Goal: Task Accomplishment & Management: Manage account settings

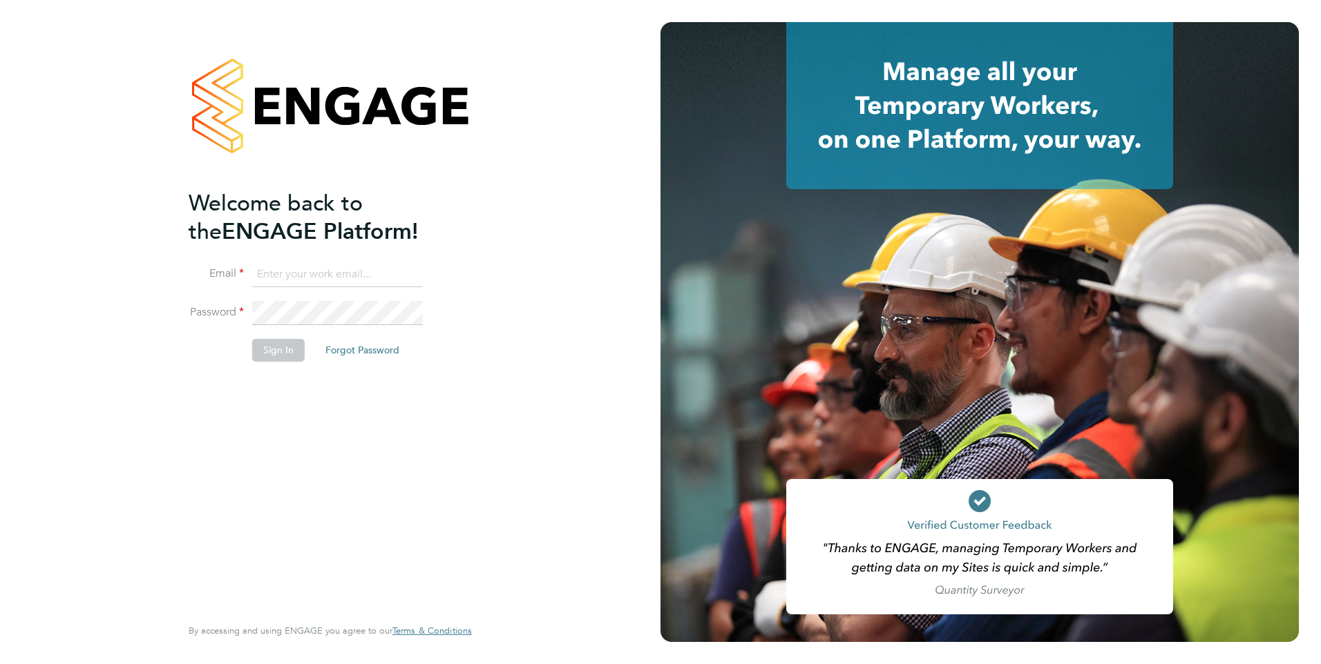
click at [277, 276] on input at bounding box center [337, 274] width 171 height 25
type input "Rachel.Johnson@ncclondon.ac.uk"
click at [275, 347] on button "Sign In" at bounding box center [278, 350] width 52 height 22
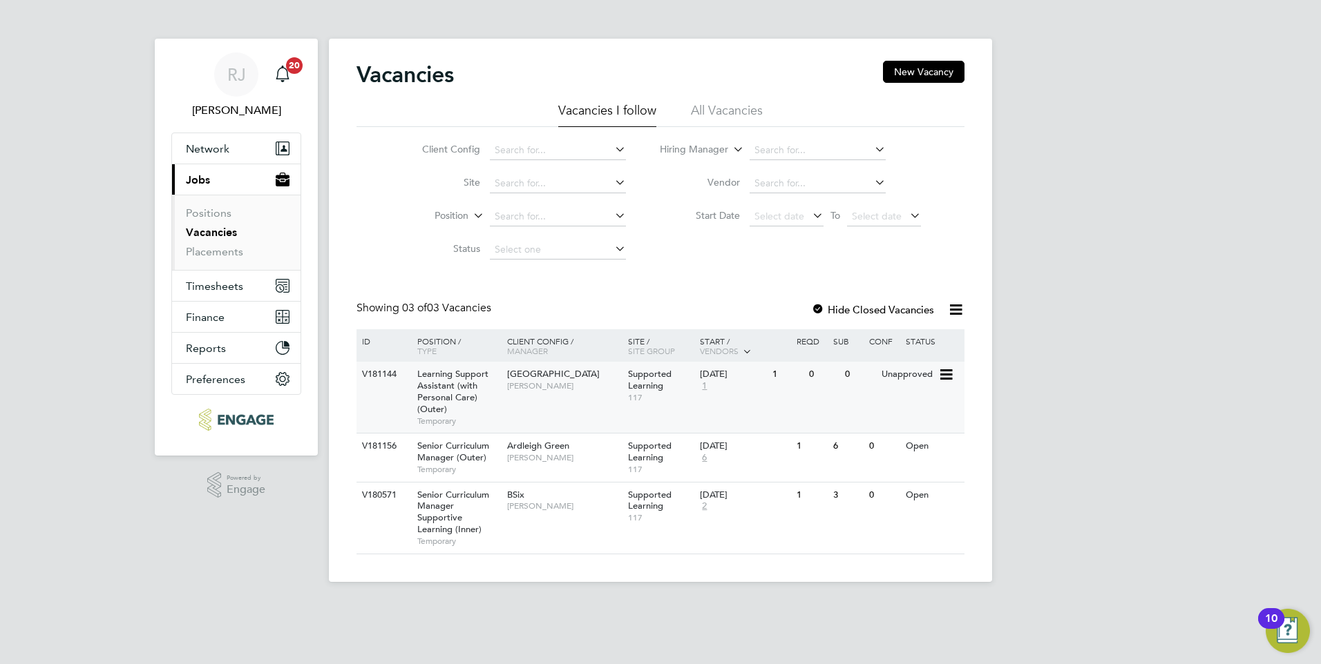
click at [533, 379] on span "[GEOGRAPHIC_DATA]" at bounding box center [553, 374] width 93 height 12
click at [454, 384] on span "Learning Support Assistant (with Personal Care) (Outer)" at bounding box center [452, 391] width 71 height 47
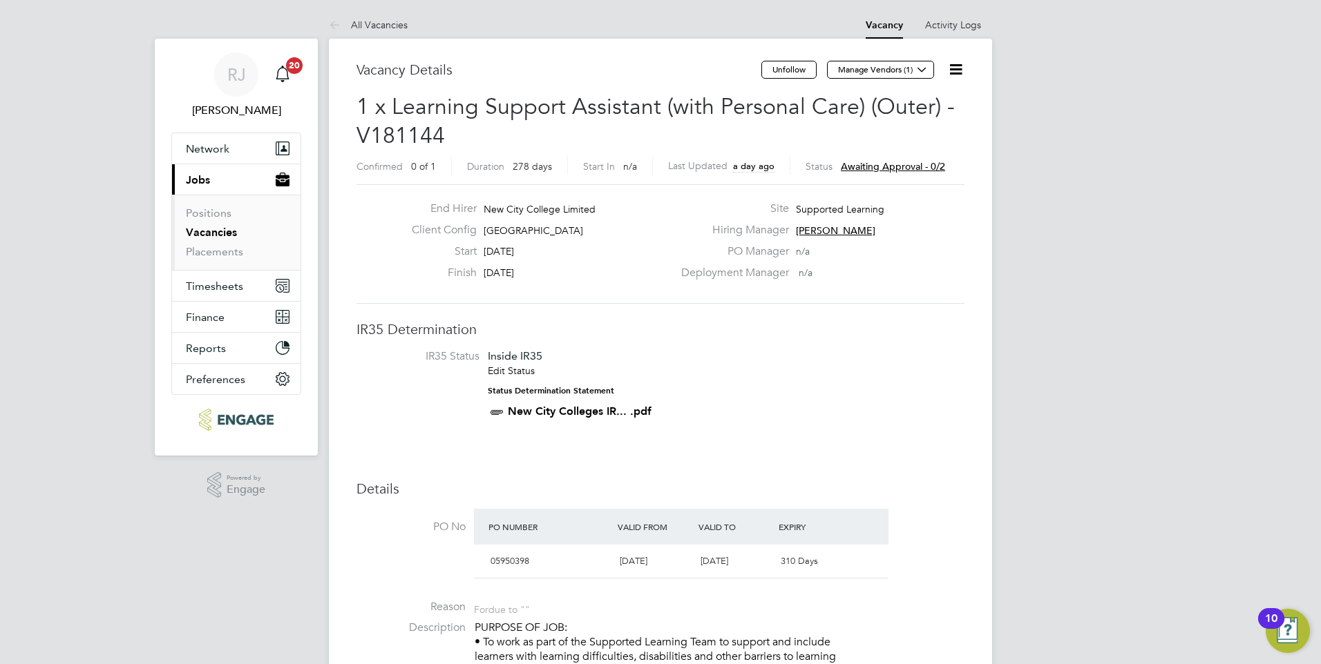
click at [895, 167] on span "Awaiting approval - 0/2" at bounding box center [893, 166] width 104 height 12
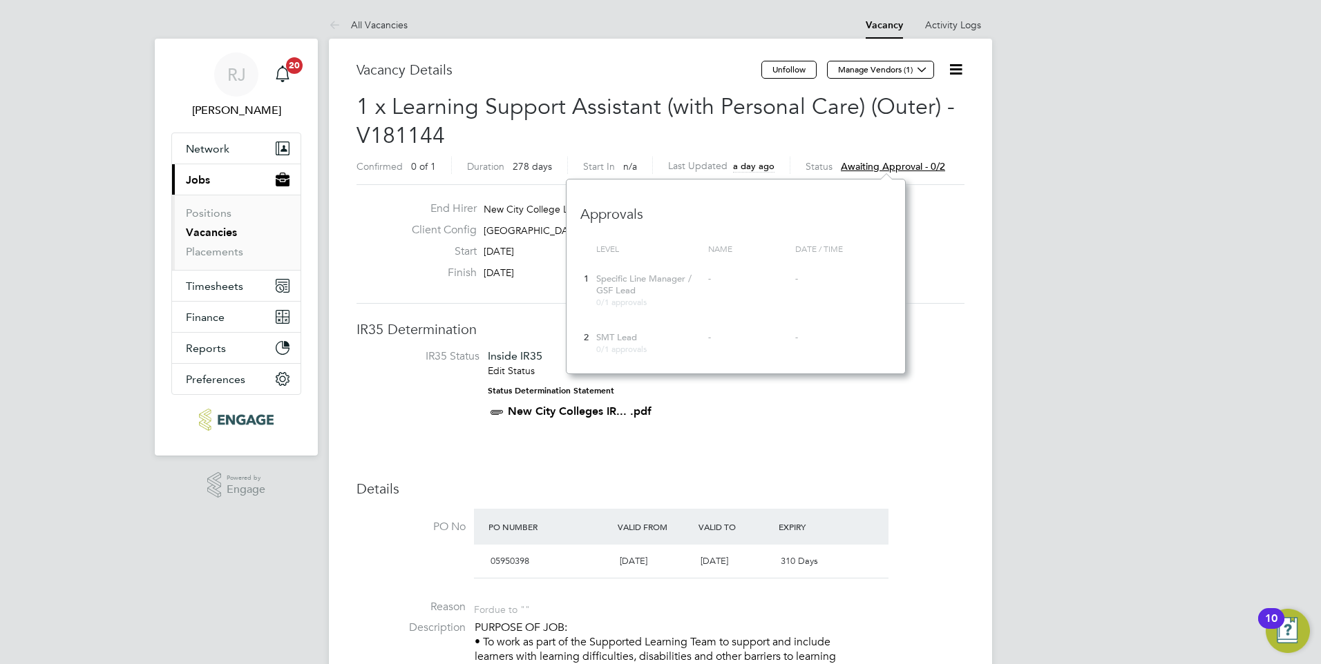
scroll to position [195, 339]
click at [621, 285] on span "Specific Line Manager / GSF Lead" at bounding box center [643, 284] width 95 height 23
click at [955, 169] on div "Confirmed 0 of 1 Duration 278 days Start In n/a Last Updated a day ago Status A…" at bounding box center [660, 168] width 608 height 22
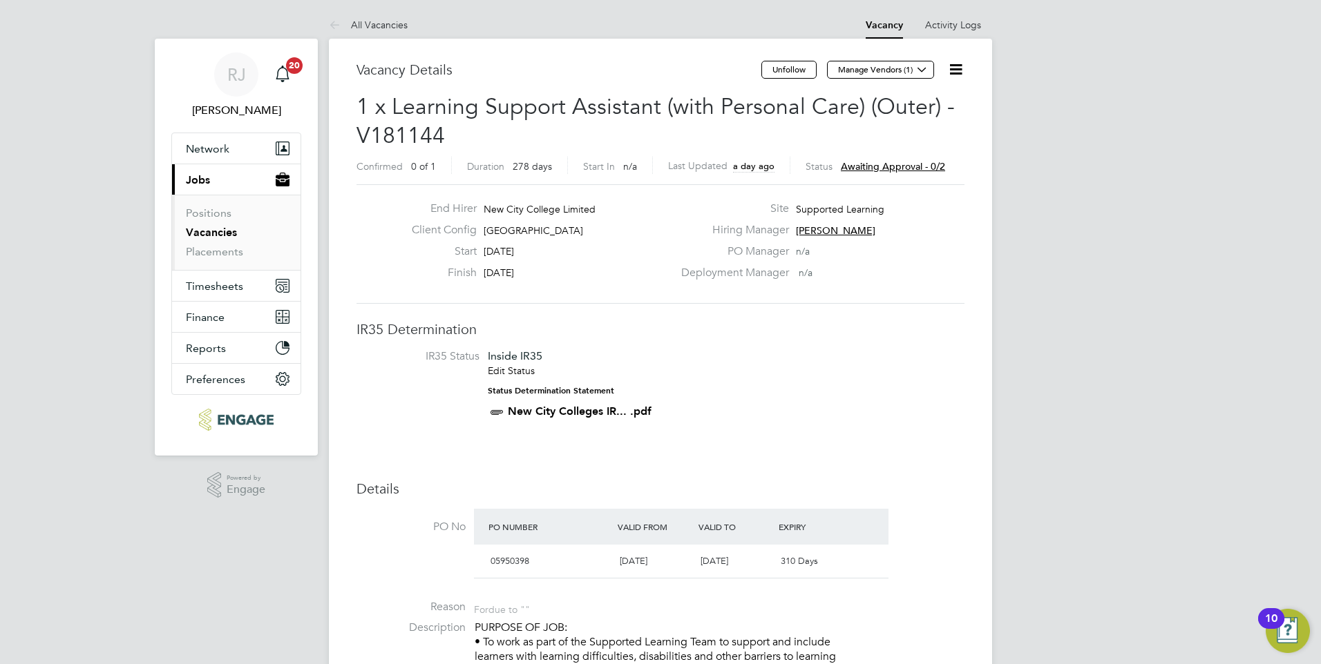
click at [952, 65] on icon at bounding box center [955, 69] width 17 height 17
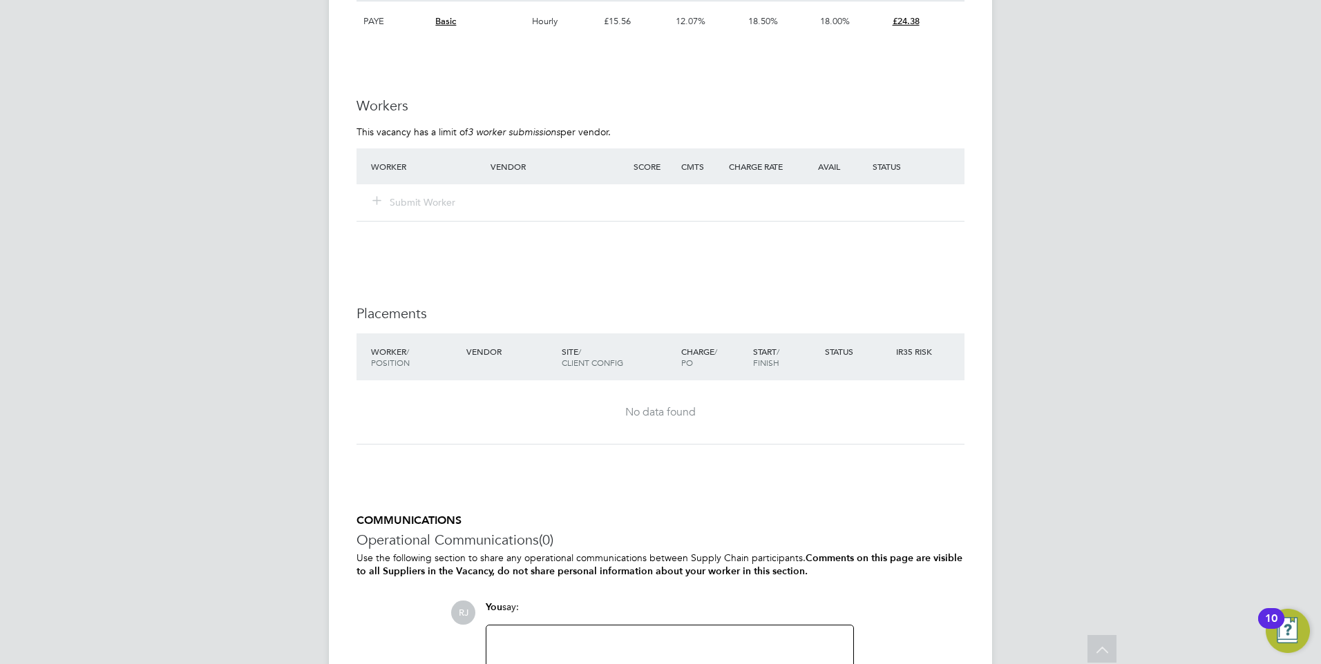
scroll to position [2784, 0]
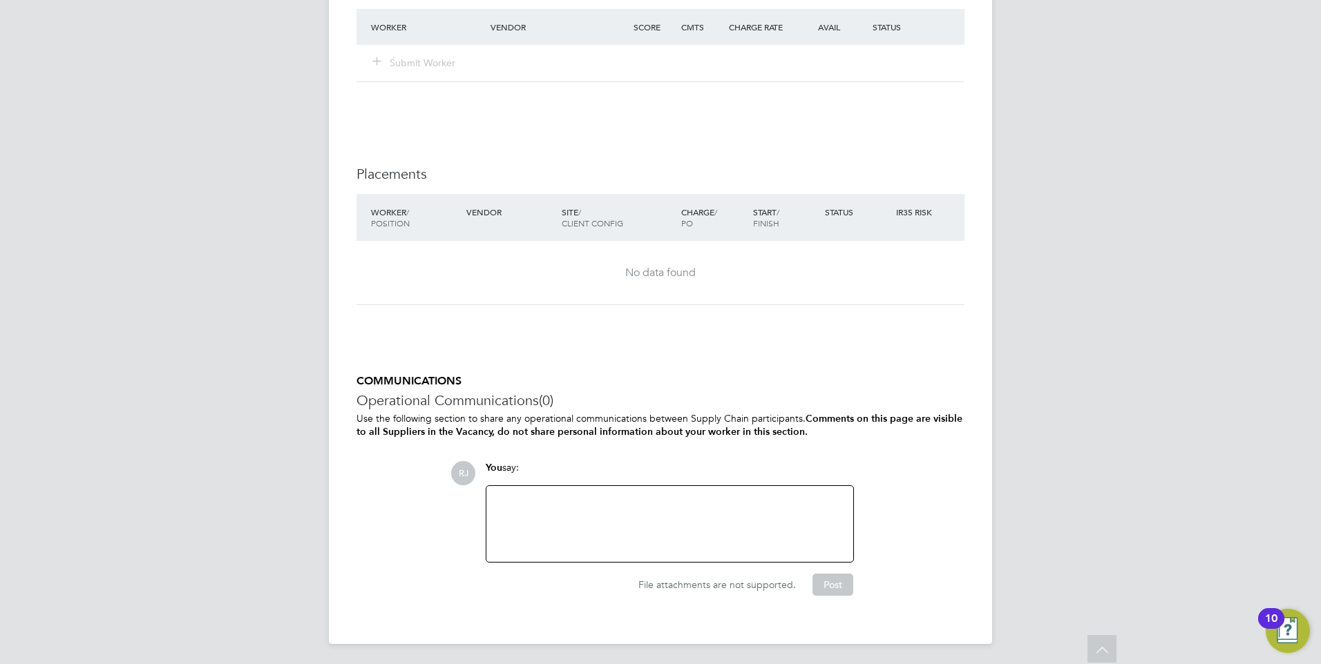
click at [635, 525] on div at bounding box center [670, 524] width 350 height 59
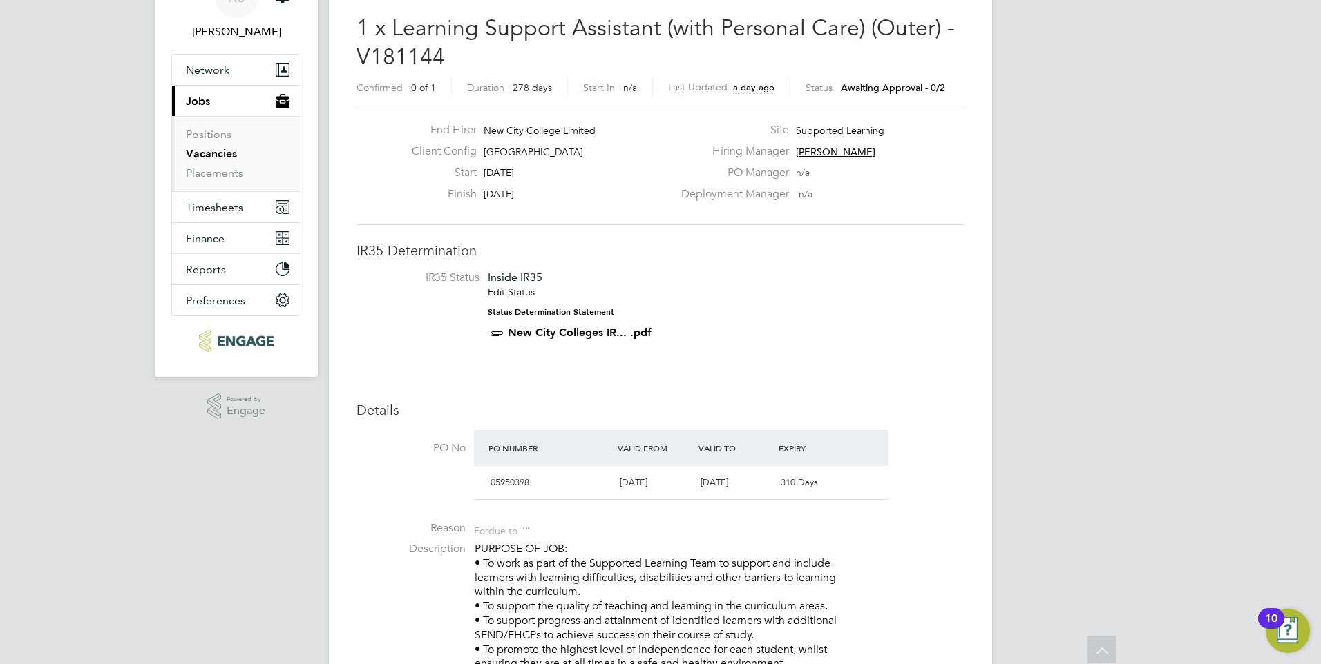
scroll to position [0, 0]
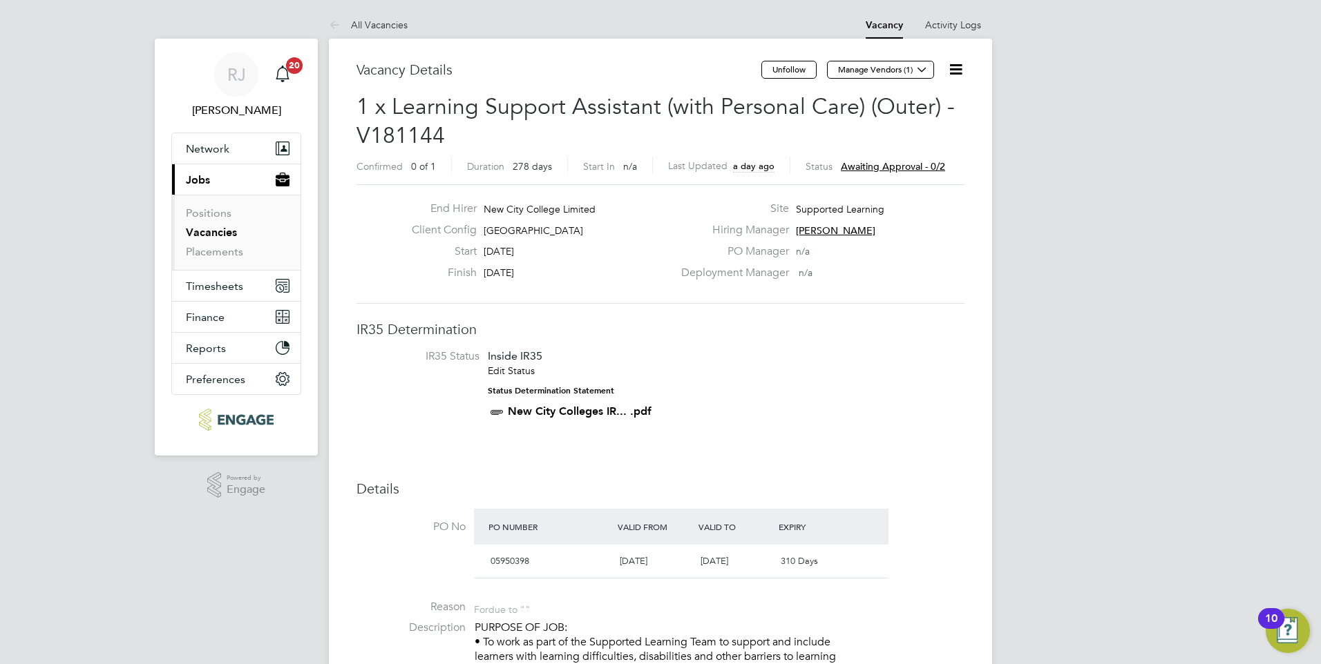
click at [865, 162] on span "Awaiting approval - 0/2" at bounding box center [893, 166] width 104 height 12
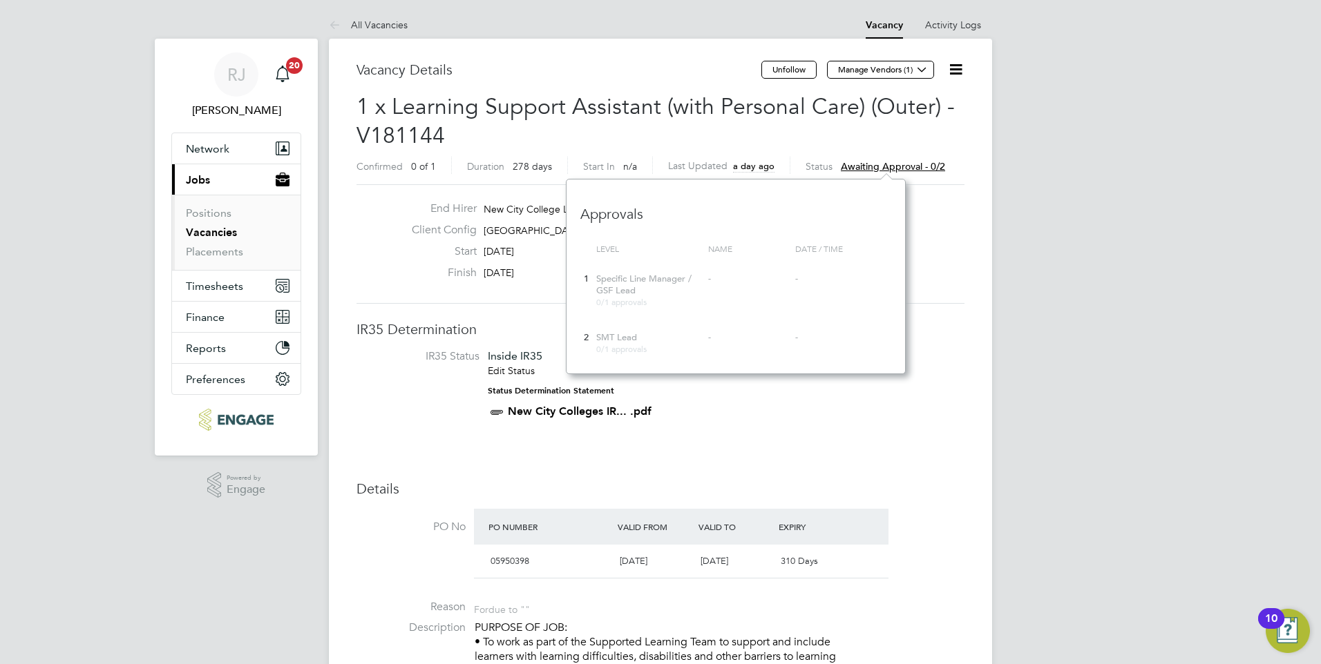
click at [628, 287] on span "Specific Line Manager / GSF Lead" at bounding box center [643, 284] width 95 height 23
click at [591, 280] on div "1" at bounding box center [586, 280] width 12 height 26
click at [597, 280] on span "Specific Line Manager / GSF Lead" at bounding box center [643, 284] width 95 height 23
click at [951, 70] on icon at bounding box center [955, 69] width 17 height 17
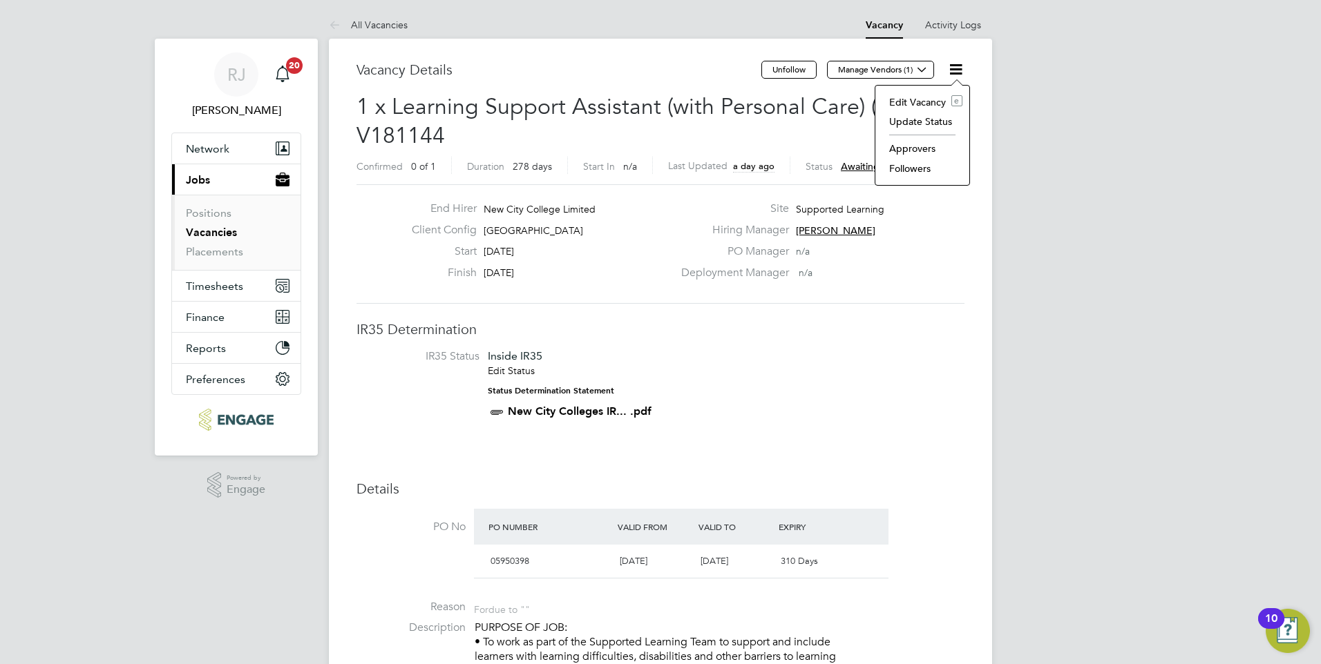
click at [908, 147] on li "Approvers" at bounding box center [922, 148] width 80 height 19
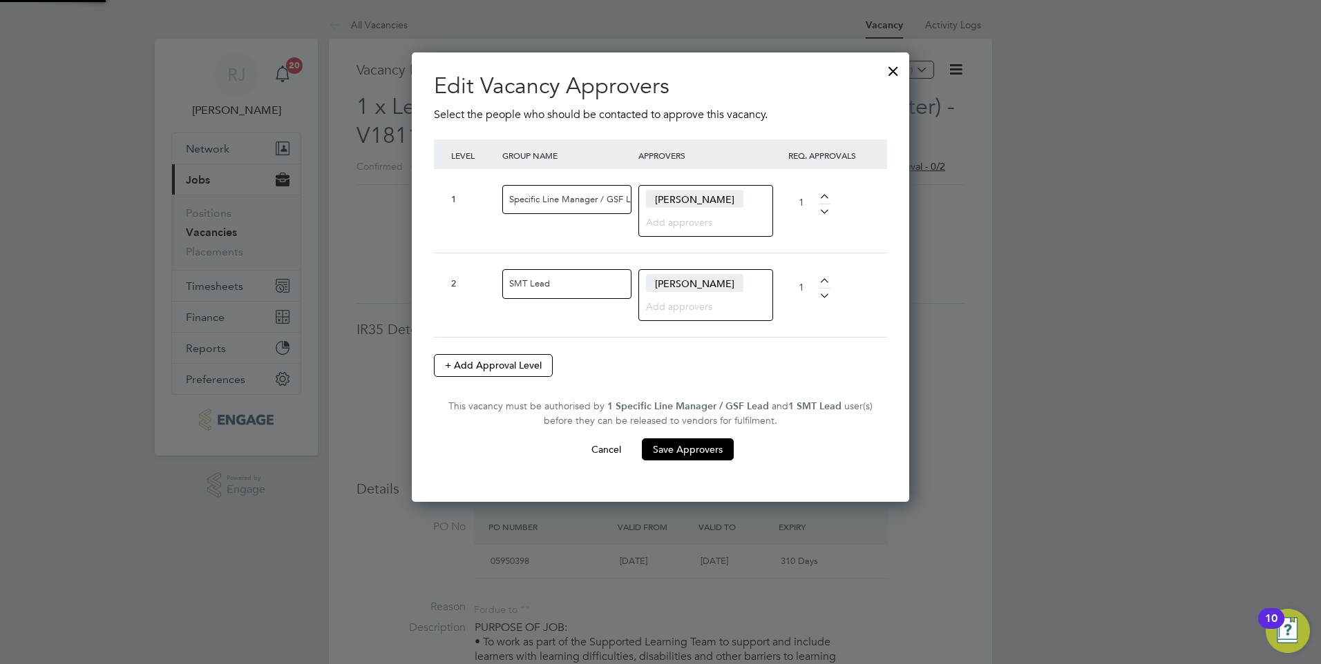
scroll to position [0, 15]
click at [743, 200] on span "Jacqueline Mitchell" at bounding box center [694, 199] width 97 height 18
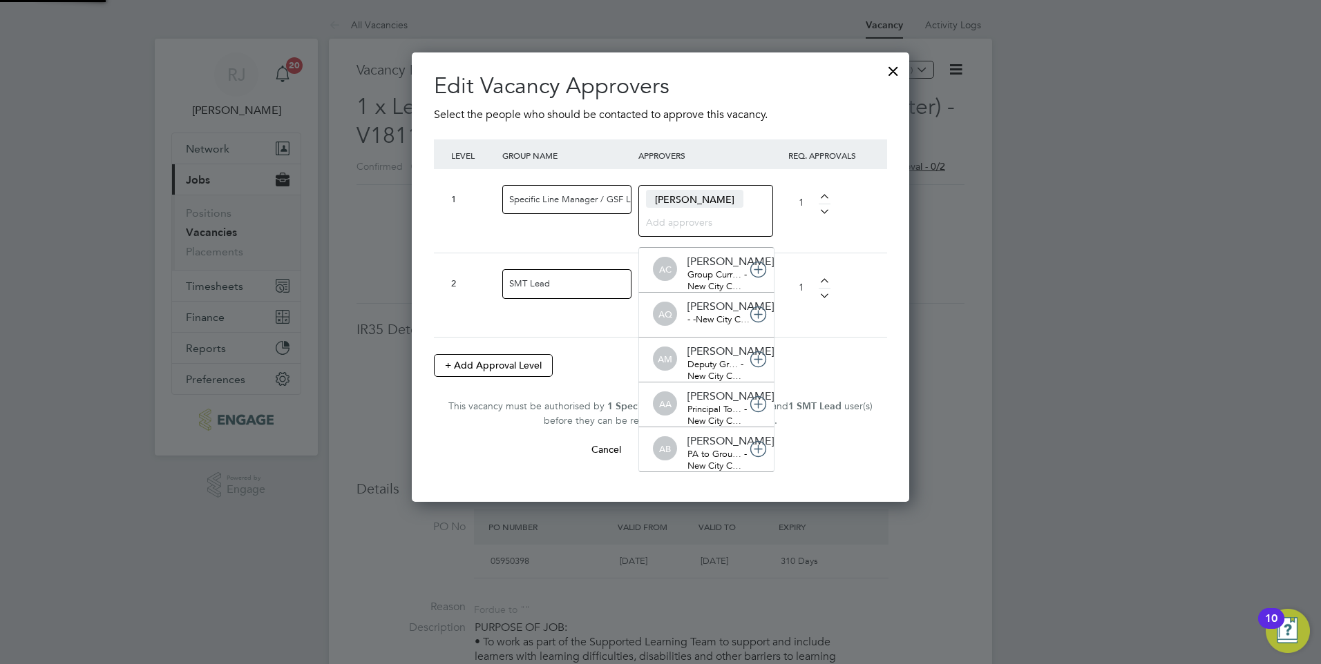
scroll to position [15, 80]
click at [894, 73] on div at bounding box center [893, 67] width 25 height 25
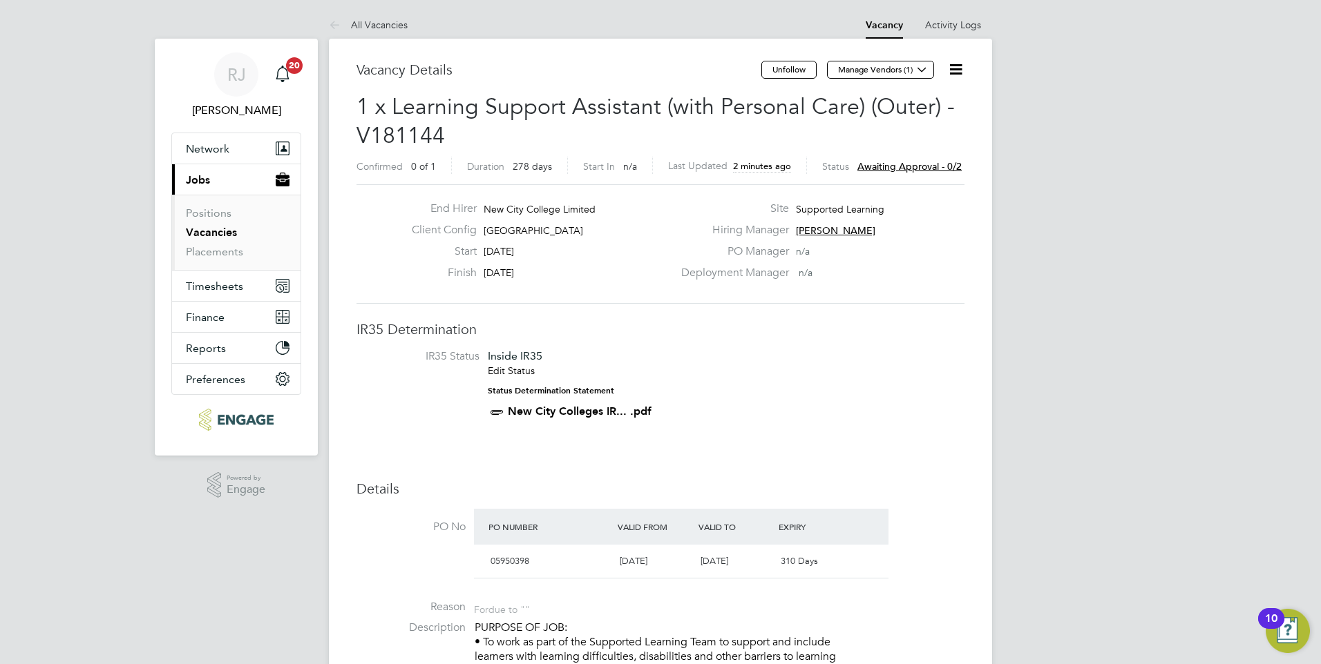
click at [920, 165] on span "Awaiting approval - 0/2" at bounding box center [909, 166] width 104 height 12
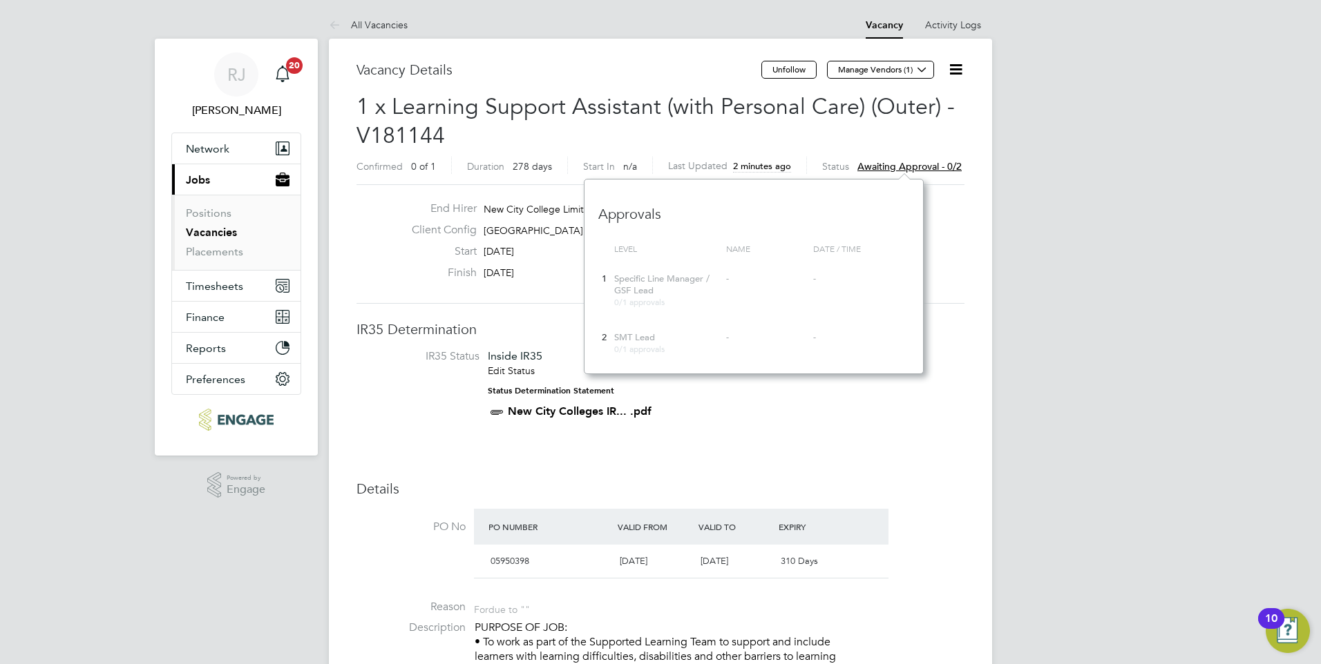
scroll to position [12, 104]
click at [675, 289] on div "Specific Line Manager / GSF Lead 0/1 approvals" at bounding box center [667, 291] width 112 height 48
click at [968, 241] on div "Hiring Manager [PERSON_NAME]" at bounding box center [821, 233] width 297 height 21
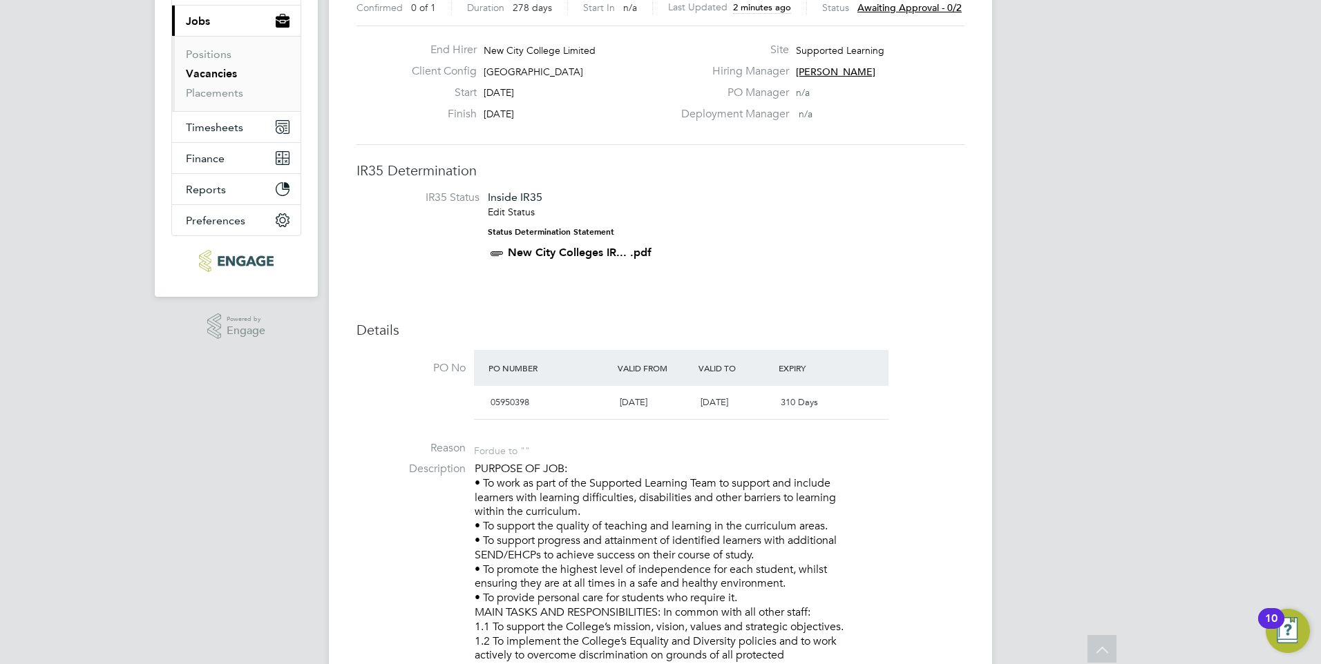
scroll to position [0, 0]
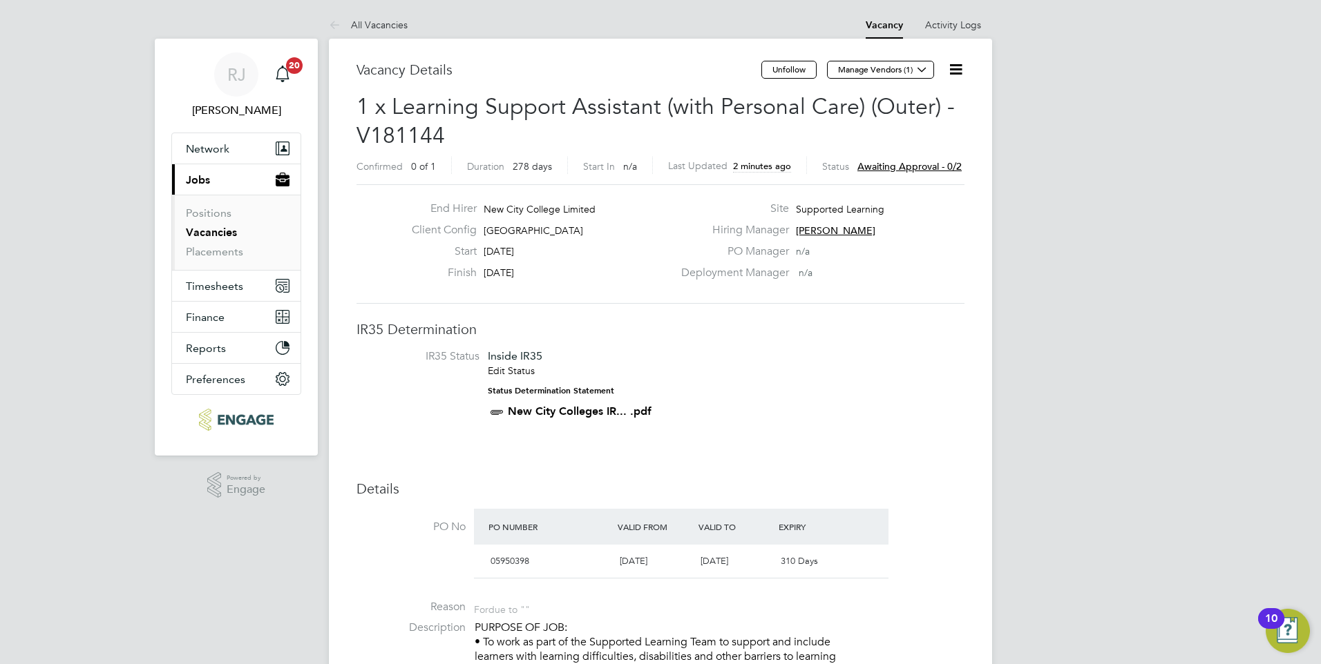
click at [953, 70] on icon at bounding box center [955, 69] width 17 height 17
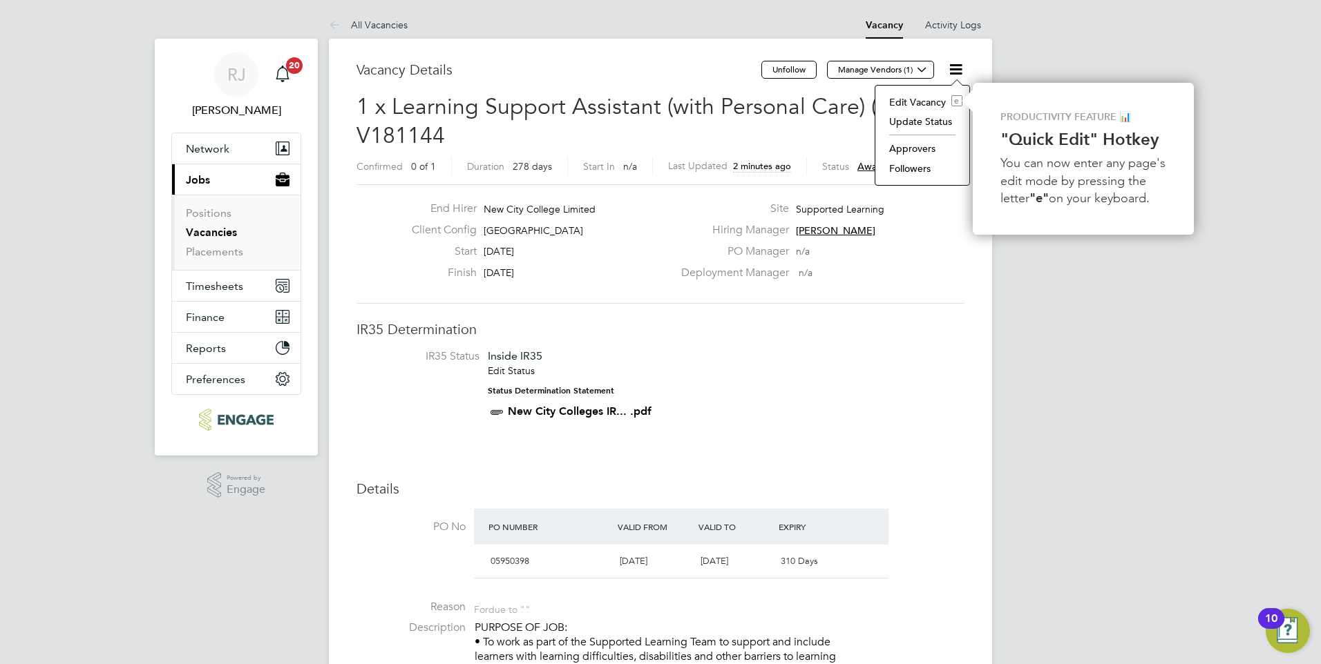
click at [917, 148] on li "Approvers" at bounding box center [922, 148] width 80 height 19
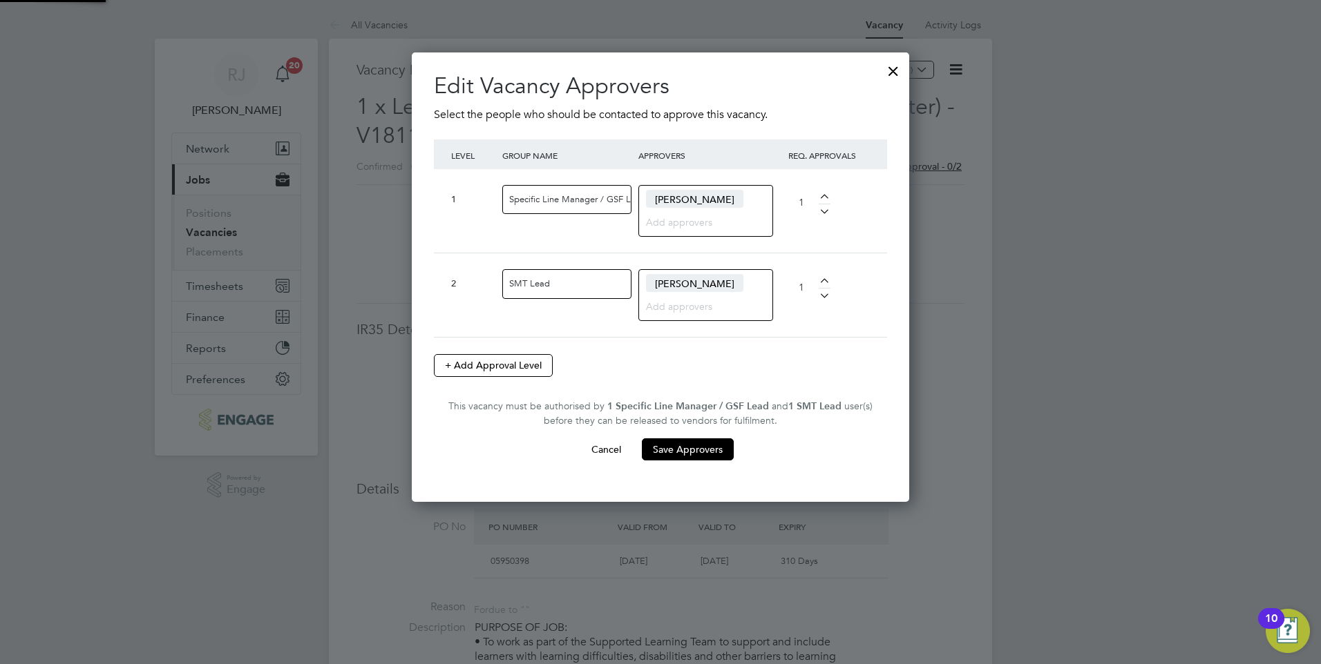
scroll to position [0, 15]
click at [890, 73] on div at bounding box center [893, 67] width 25 height 25
